Goal: Information Seeking & Learning: Learn about a topic

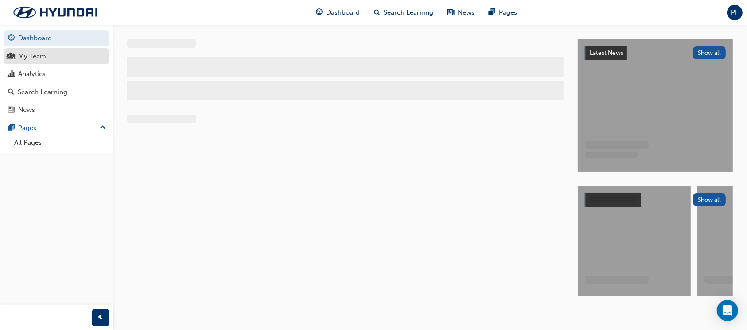
click at [36, 58] on div "My Team" at bounding box center [32, 56] width 28 height 10
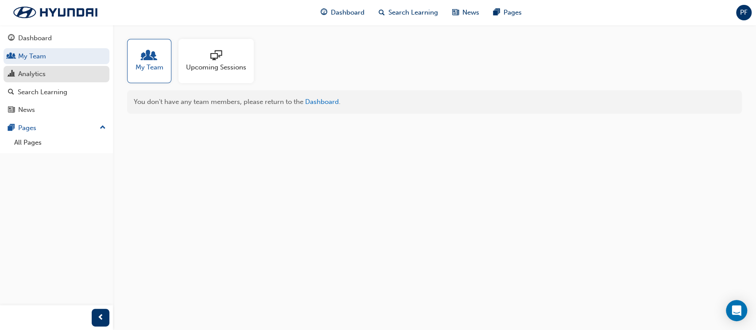
click at [41, 74] on div "Analytics" at bounding box center [31, 74] width 27 height 10
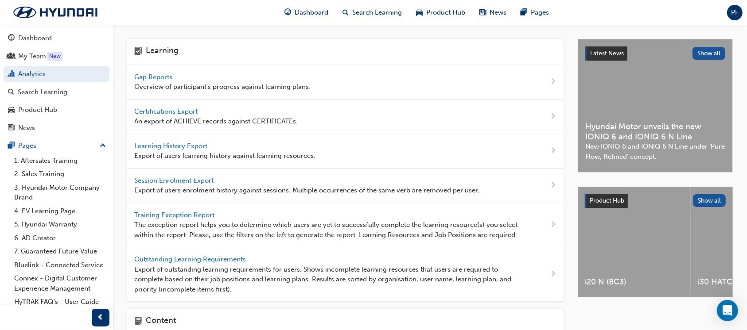
click at [151, 76] on span "Gap Reports" at bounding box center [154, 77] width 40 height 8
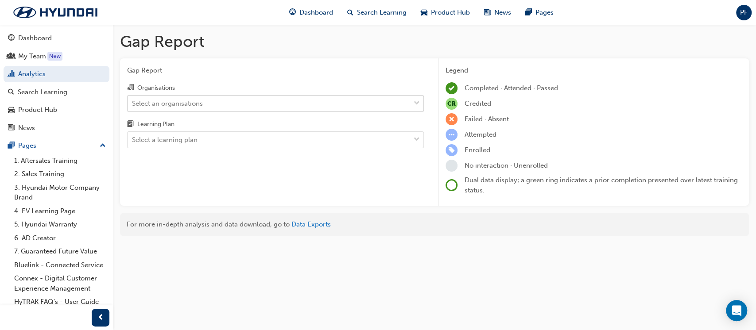
click at [190, 106] on div "Select an organisations" at bounding box center [167, 103] width 71 height 10
click at [133, 106] on input "Organisations Select an organisations" at bounding box center [132, 103] width 1 height 8
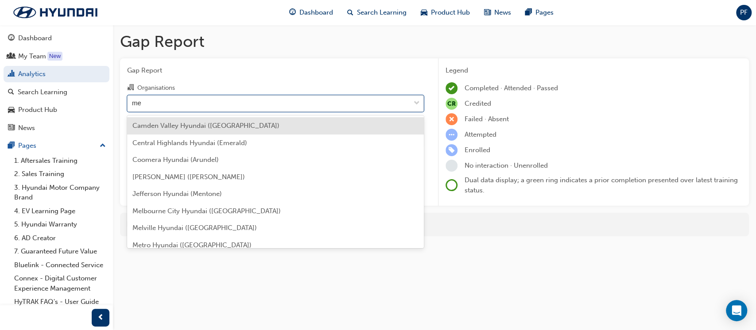
type input "met"
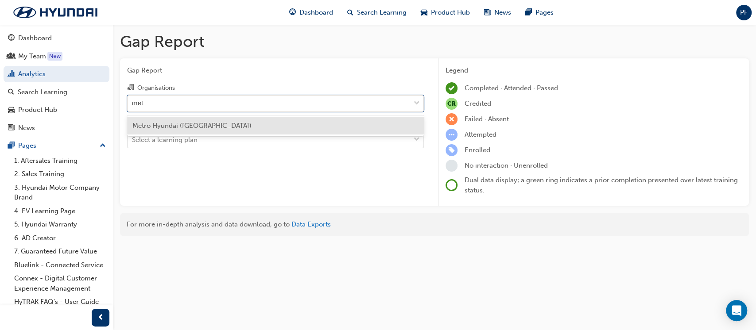
click at [197, 126] on span "Metro Hyundai ([GEOGRAPHIC_DATA])" at bounding box center [191, 126] width 119 height 8
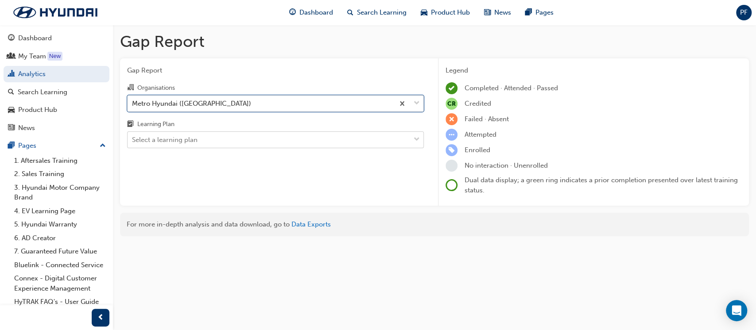
click at [198, 139] on div "Select a learning plan" at bounding box center [269, 140] width 283 height 16
click at [133, 139] on input "Learning Plan Select a learning plan" at bounding box center [132, 140] width 1 height 8
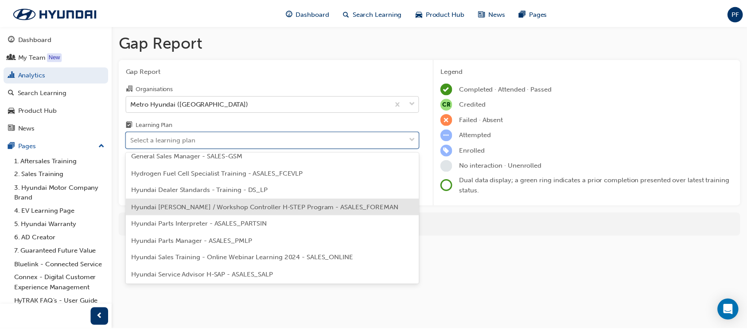
scroll to position [236, 0]
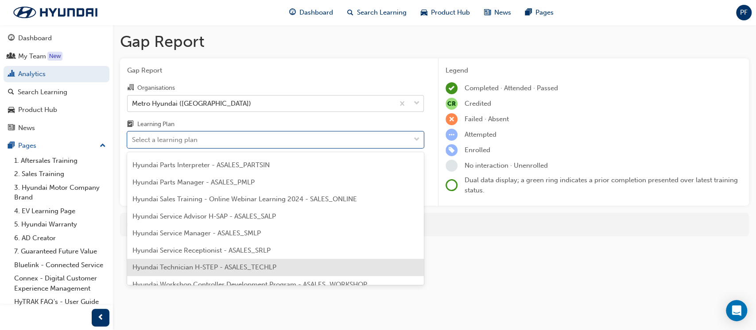
click at [234, 268] on span "Hyundai Technician H-STEP - ASALES_TECHLP" at bounding box center [204, 268] width 144 height 8
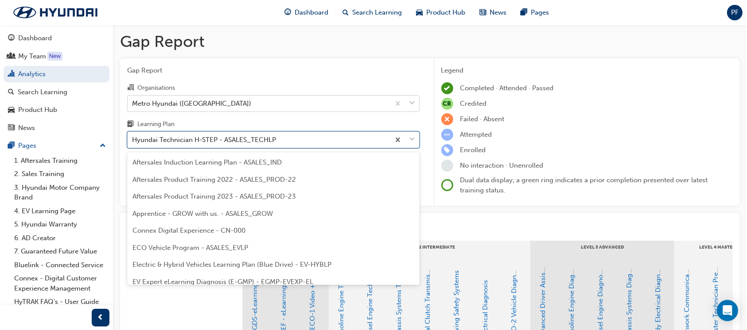
click at [173, 137] on div "Hyundai Technician H-STEP - ASALES_TECHLP" at bounding box center [204, 140] width 144 height 10
click at [133, 137] on input "Learning Plan option Hyundai Technician H-STEP - ASALES_TECHLP, selected. optio…" at bounding box center [132, 140] width 1 height 8
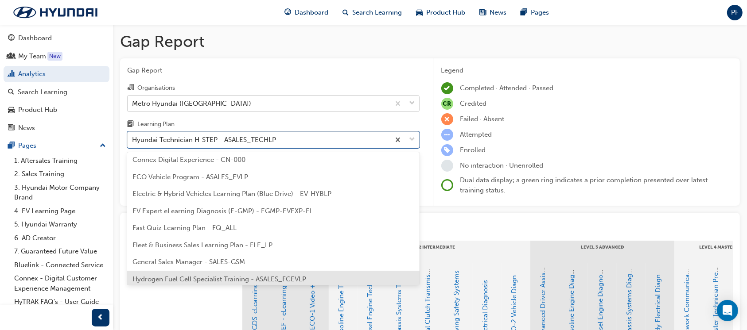
scroll to position [56, 0]
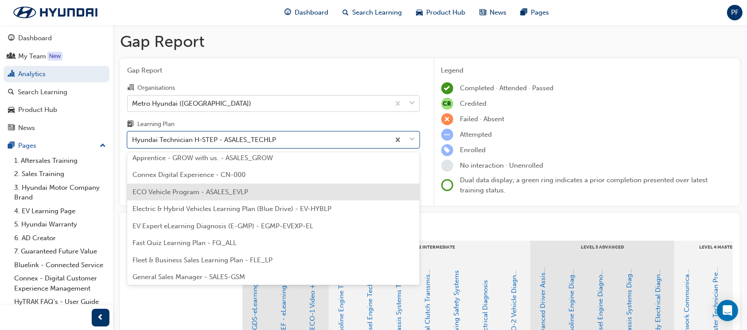
click at [193, 190] on span "ECO Vehicle Program - ASALES_EVLP" at bounding box center [190, 192] width 116 height 8
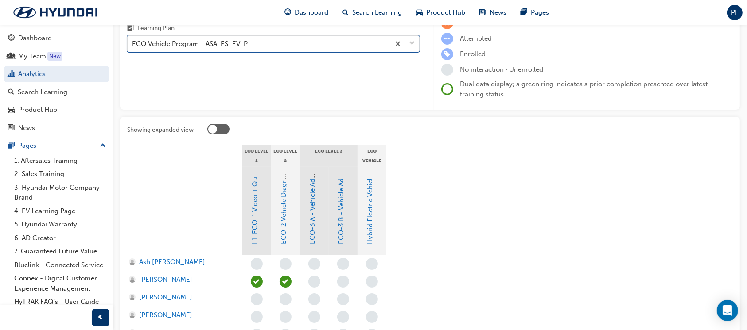
scroll to position [236, 0]
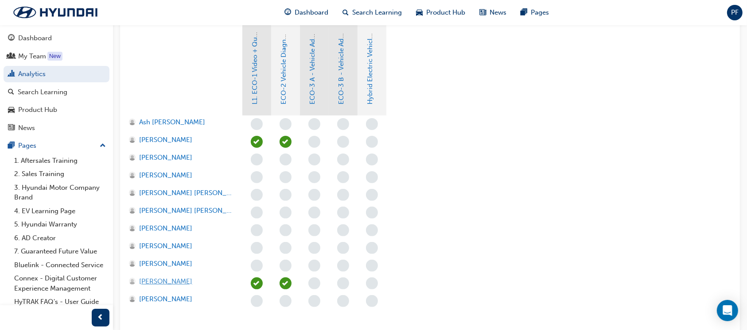
click at [163, 283] on span "Sungjoon Kim" at bounding box center [165, 282] width 53 height 10
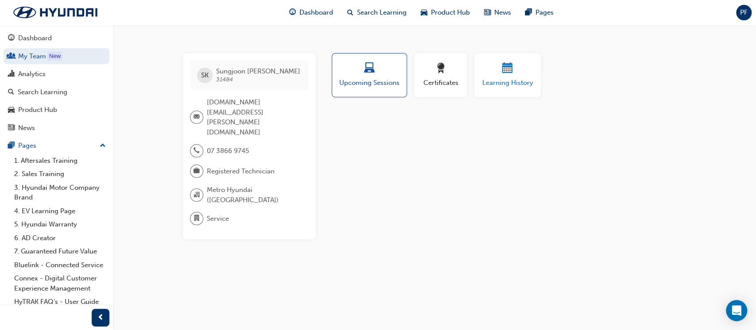
click at [520, 78] on span "Learning History" at bounding box center [507, 83] width 53 height 10
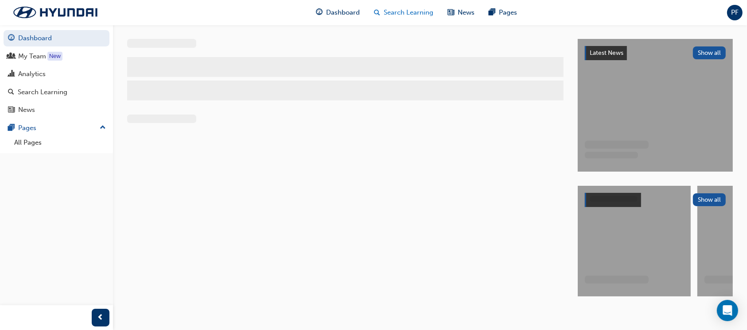
click at [409, 8] on span "Search Learning" at bounding box center [409, 13] width 50 height 10
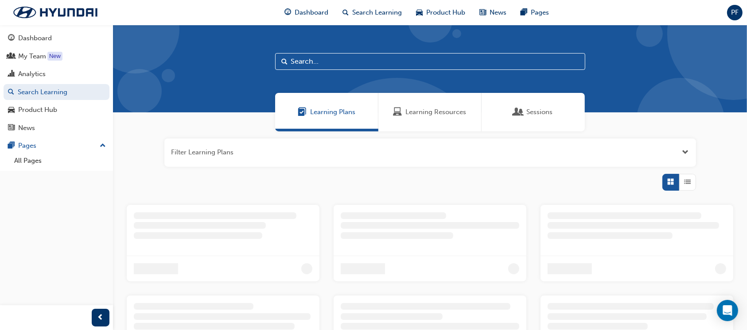
click at [426, 113] on span "Learning Resources" at bounding box center [436, 112] width 61 height 10
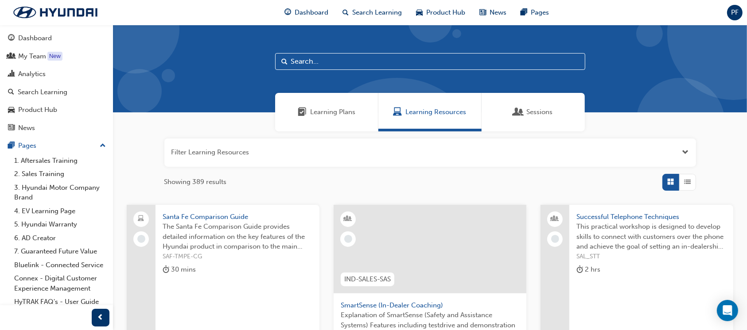
click at [302, 61] on input "text" at bounding box center [430, 61] width 310 height 17
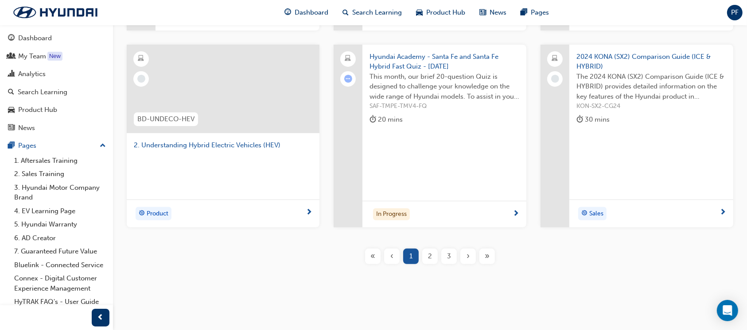
scroll to position [295, 0]
type input "hybrid"
click at [429, 252] on span "2" at bounding box center [430, 255] width 4 height 10
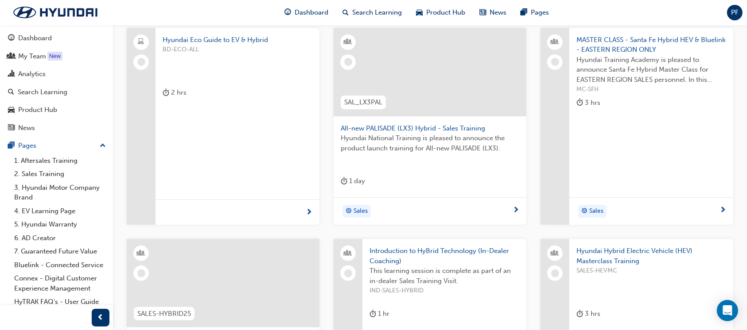
scroll to position [118, 0]
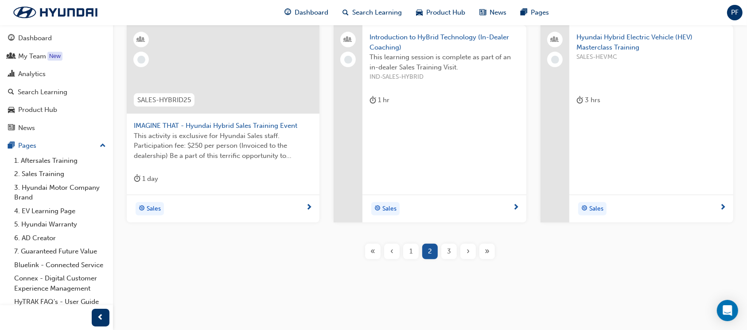
click at [447, 252] on span "3" at bounding box center [449, 252] width 4 height 10
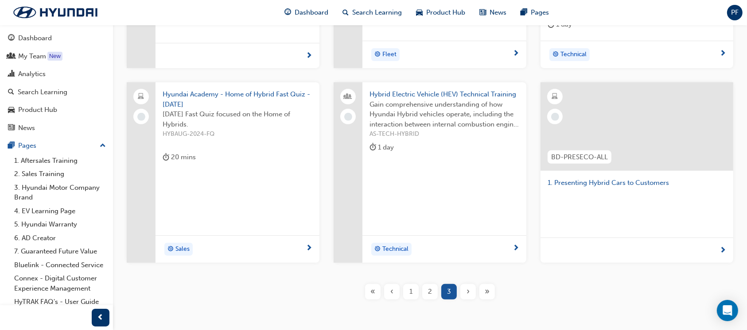
scroll to position [316, 0]
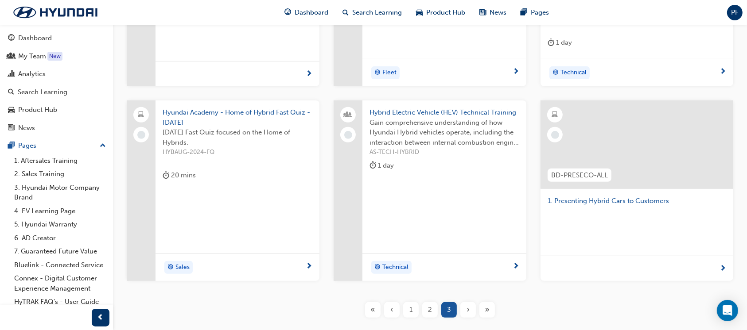
click at [420, 136] on span "Gain comprehensive understanding of how Hyundai Hybrid vehicles operate, includ…" at bounding box center [444, 133] width 150 height 30
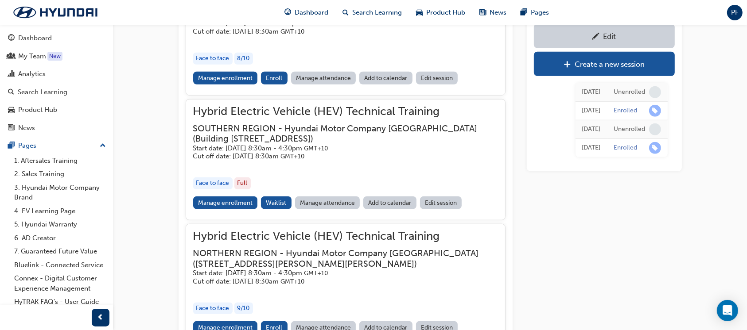
scroll to position [889, 0]
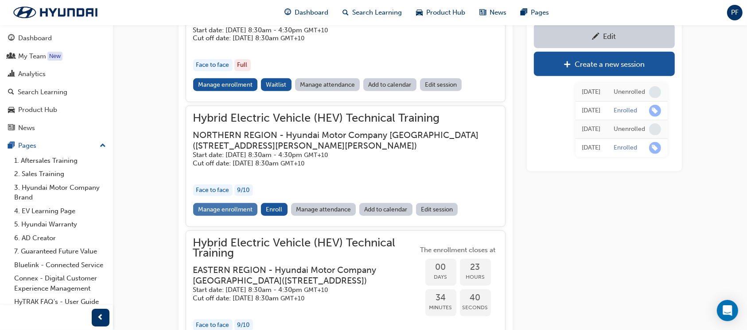
click at [223, 203] on link "Manage enrollment" at bounding box center [225, 209] width 65 height 13
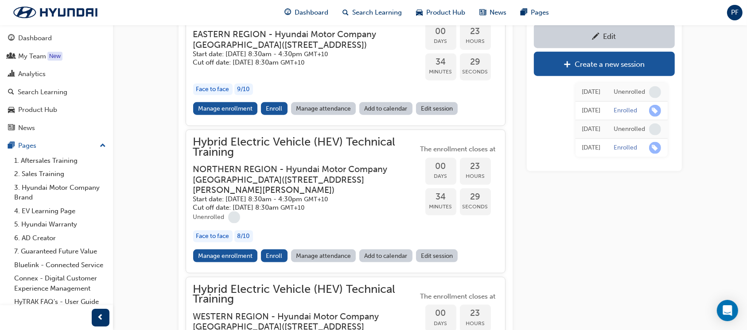
scroll to position [1184, 0]
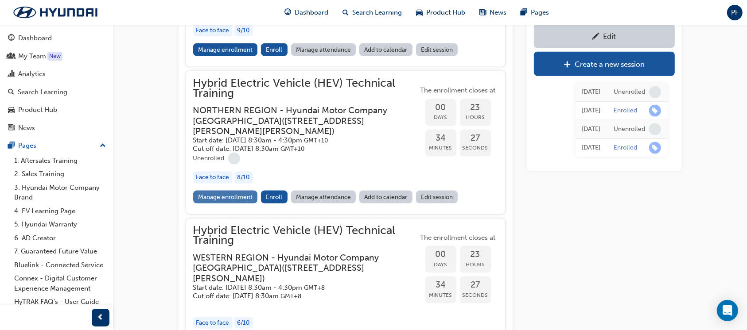
click at [219, 195] on link "Manage enrollment" at bounding box center [225, 197] width 65 height 13
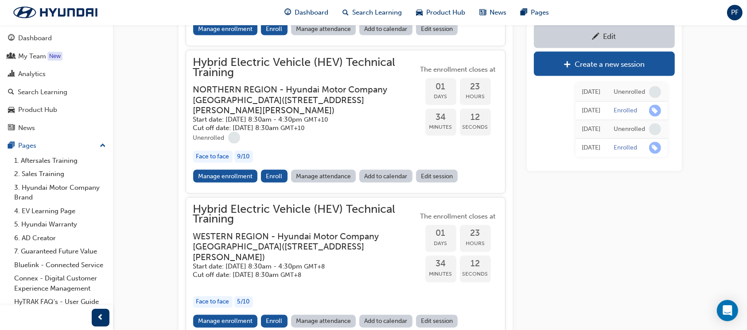
scroll to position [1480, 0]
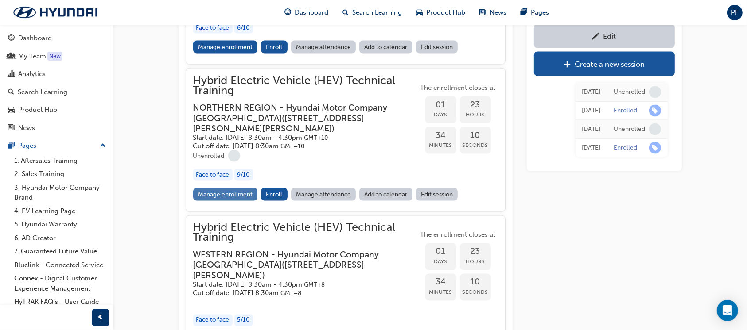
click at [217, 188] on link "Manage enrollment" at bounding box center [225, 194] width 65 height 13
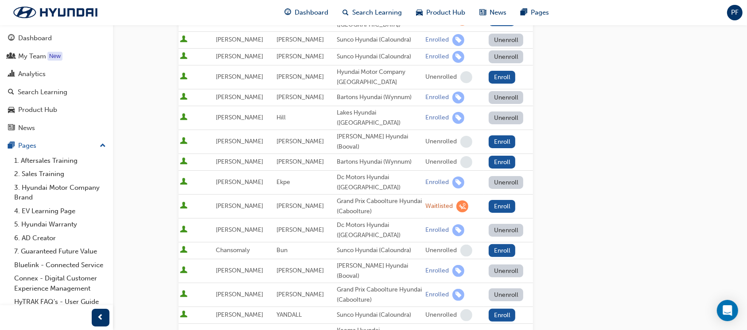
scroll to position [118, 0]
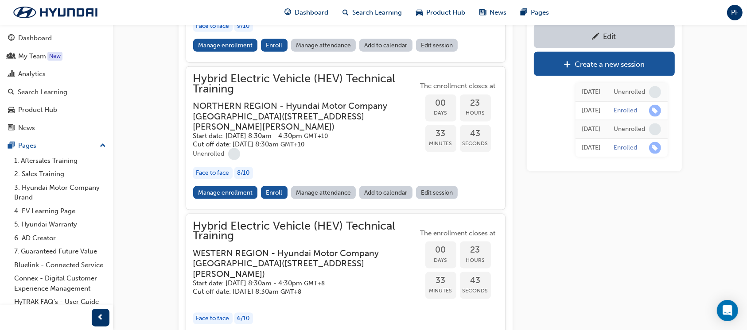
scroll to position [1184, 0]
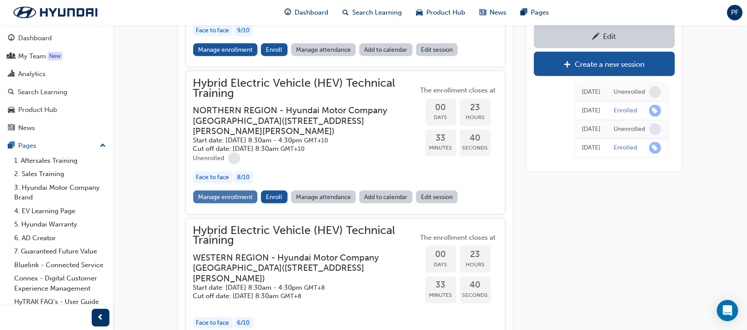
click at [234, 194] on link "Manage enrollment" at bounding box center [225, 197] width 65 height 13
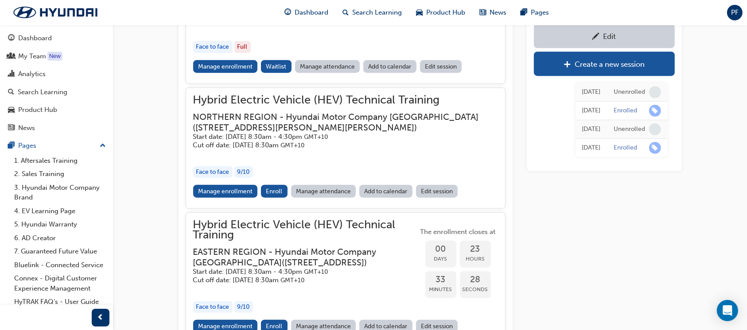
scroll to position [889, 0]
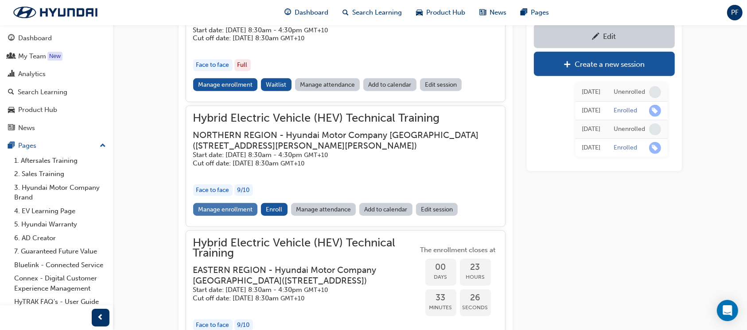
click at [241, 203] on link "Manage enrollment" at bounding box center [225, 209] width 65 height 13
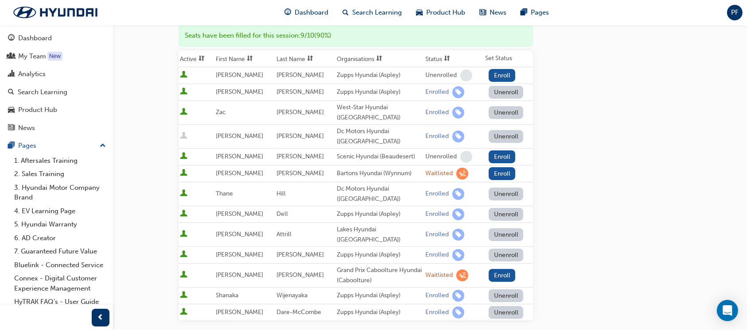
scroll to position [177, 0]
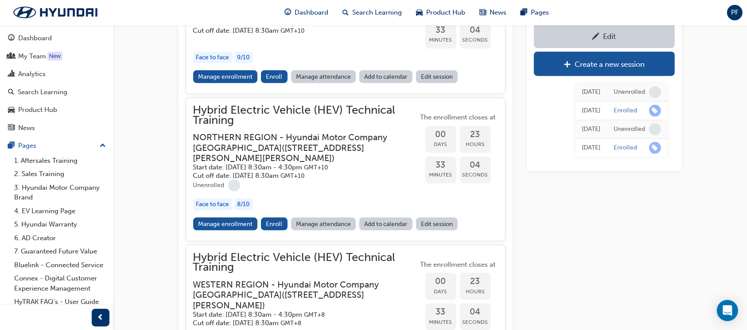
scroll to position [1184, 0]
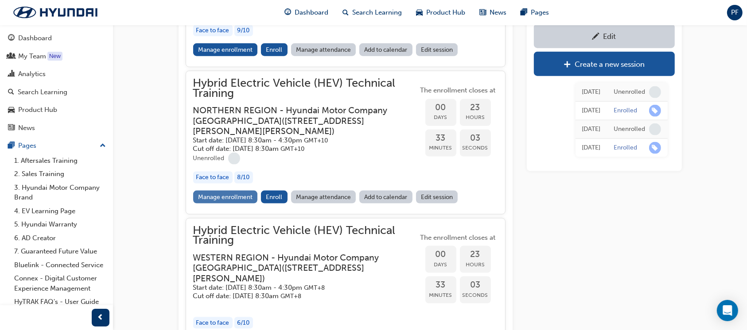
click at [244, 200] on link "Manage enrollment" at bounding box center [225, 197] width 65 height 13
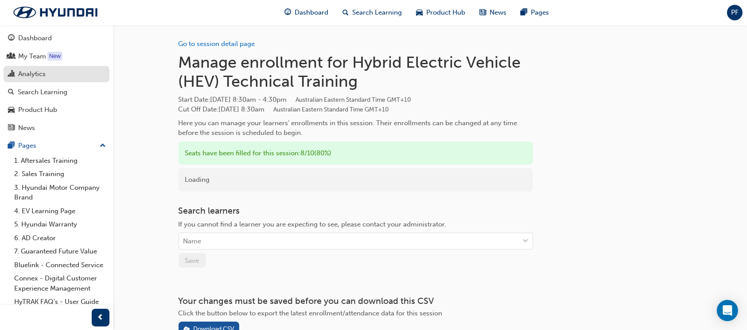
click at [35, 75] on div "Analytics" at bounding box center [31, 74] width 27 height 10
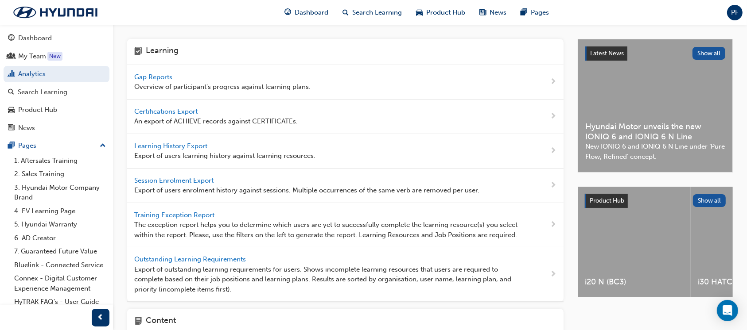
click at [143, 75] on span "Gap Reports" at bounding box center [154, 77] width 40 height 8
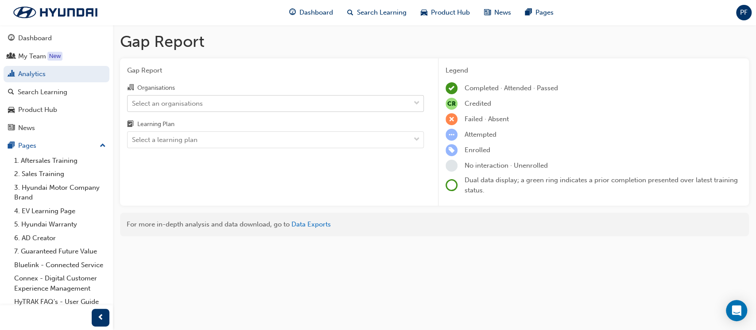
click at [183, 104] on div "Select an organisations" at bounding box center [167, 103] width 71 height 10
click at [133, 104] on input "Organisations Select an organisations" at bounding box center [132, 103] width 1 height 8
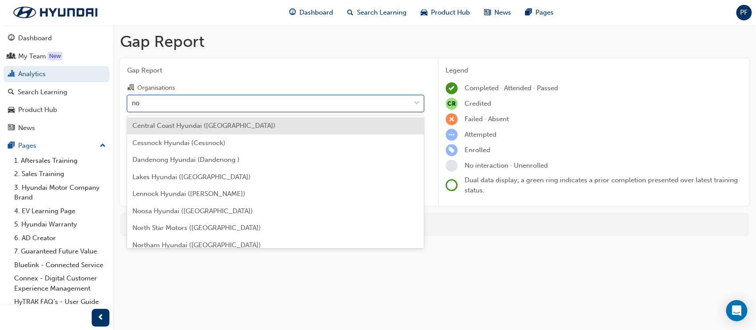
type input "nor"
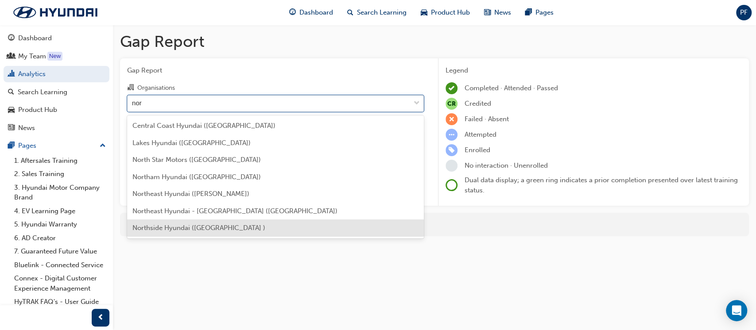
click at [183, 227] on span "Northside Hyundai ([GEOGRAPHIC_DATA] )" at bounding box center [198, 228] width 133 height 8
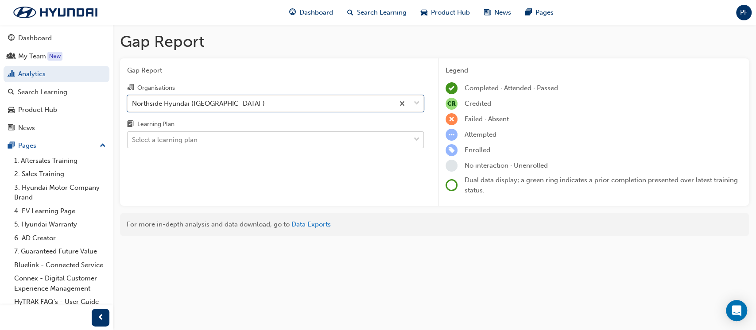
click at [172, 138] on div "Select a learning plan" at bounding box center [165, 140] width 66 height 10
click at [133, 138] on input "Learning Plan Select a learning plan" at bounding box center [132, 140] width 1 height 8
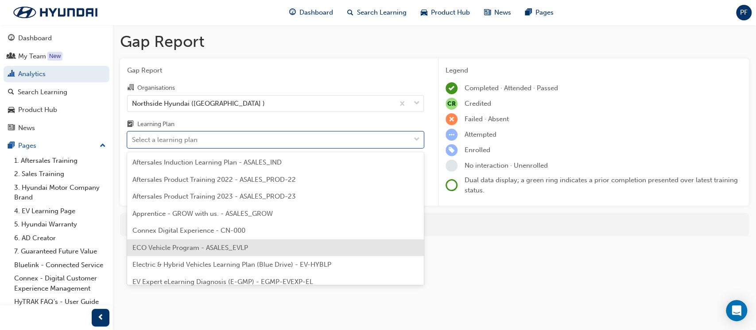
click at [191, 248] on span "ECO Vehicle Program - ASALES_EVLP" at bounding box center [190, 248] width 116 height 8
